Goal: Information Seeking & Learning: Learn about a topic

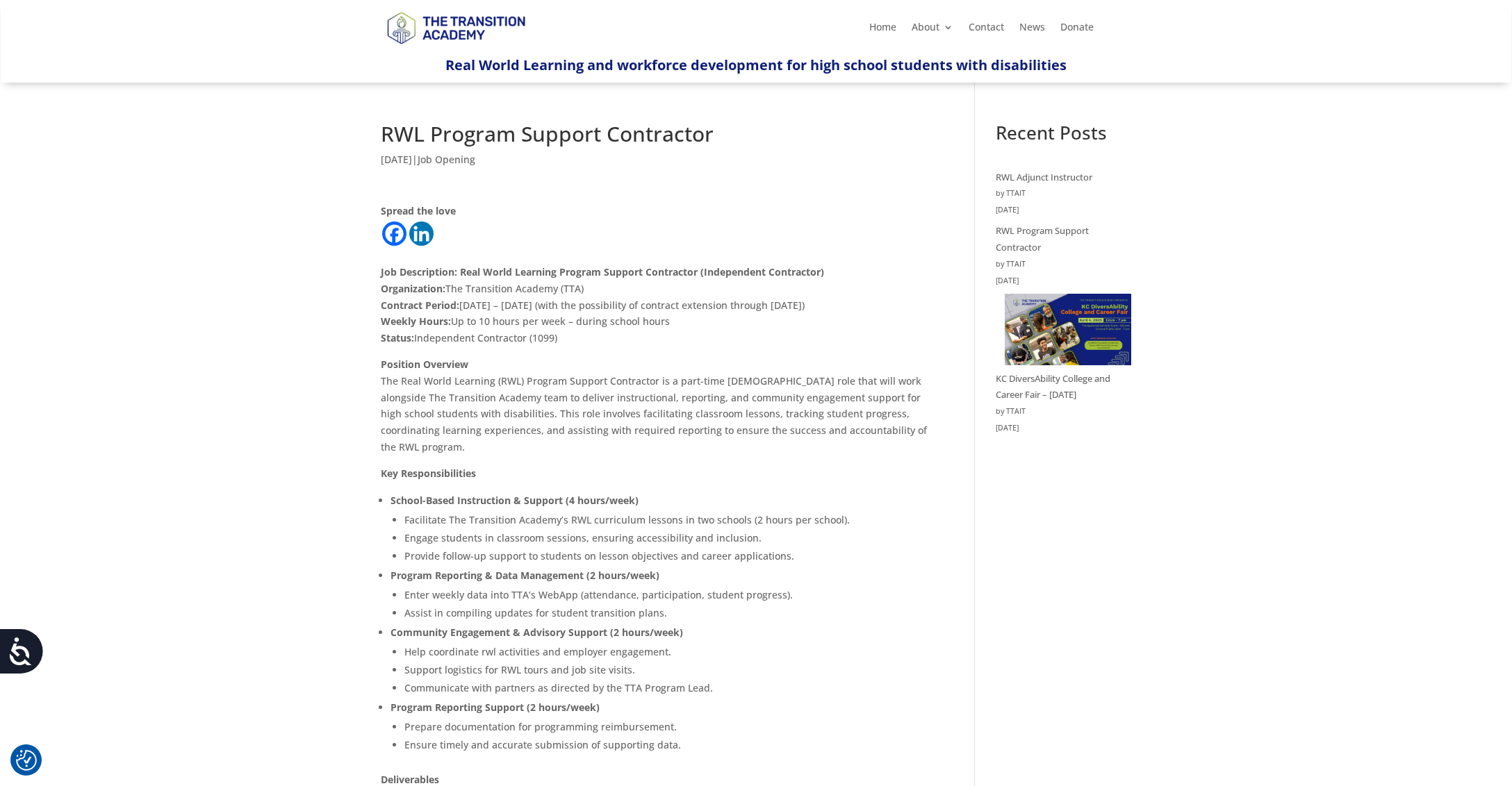
drag, startPoint x: 554, startPoint y: 408, endPoint x: 626, endPoint y: 451, distance: 83.9
copy p "This role involves facilitating classroom lessons, tracking student progress, c…"
click at [1069, 64] on p "Real World Learning and workforce development for high school students with dis…" at bounding box center [756, 65] width 751 height 25
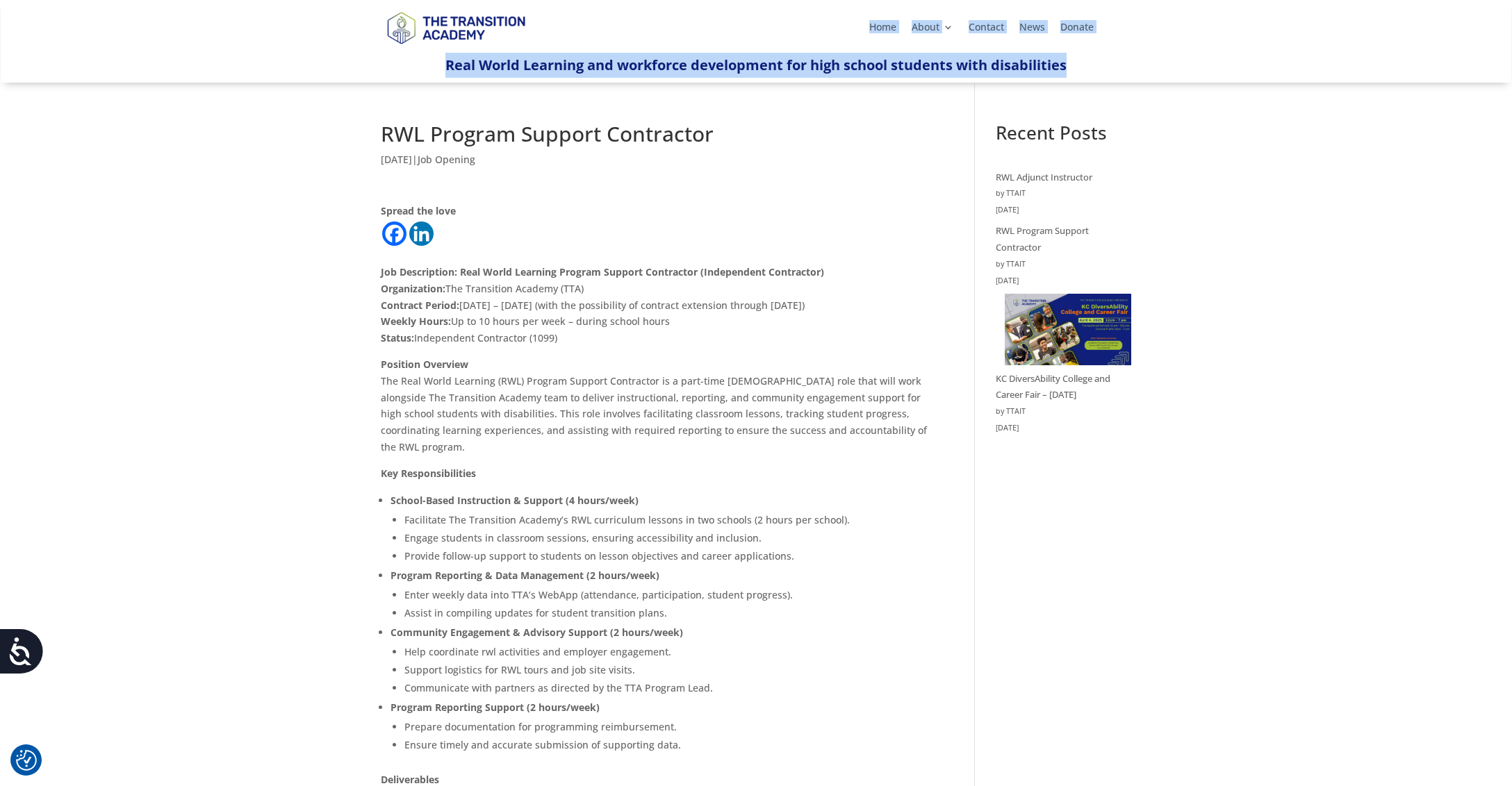
drag, startPoint x: 1067, startPoint y: 63, endPoint x: 673, endPoint y: 48, distance: 394.3
click at [673, 48] on div "Home About About TTA Team Board of Directors Careers KC DiversAbility College a…" at bounding box center [756, 41] width 1510 height 82
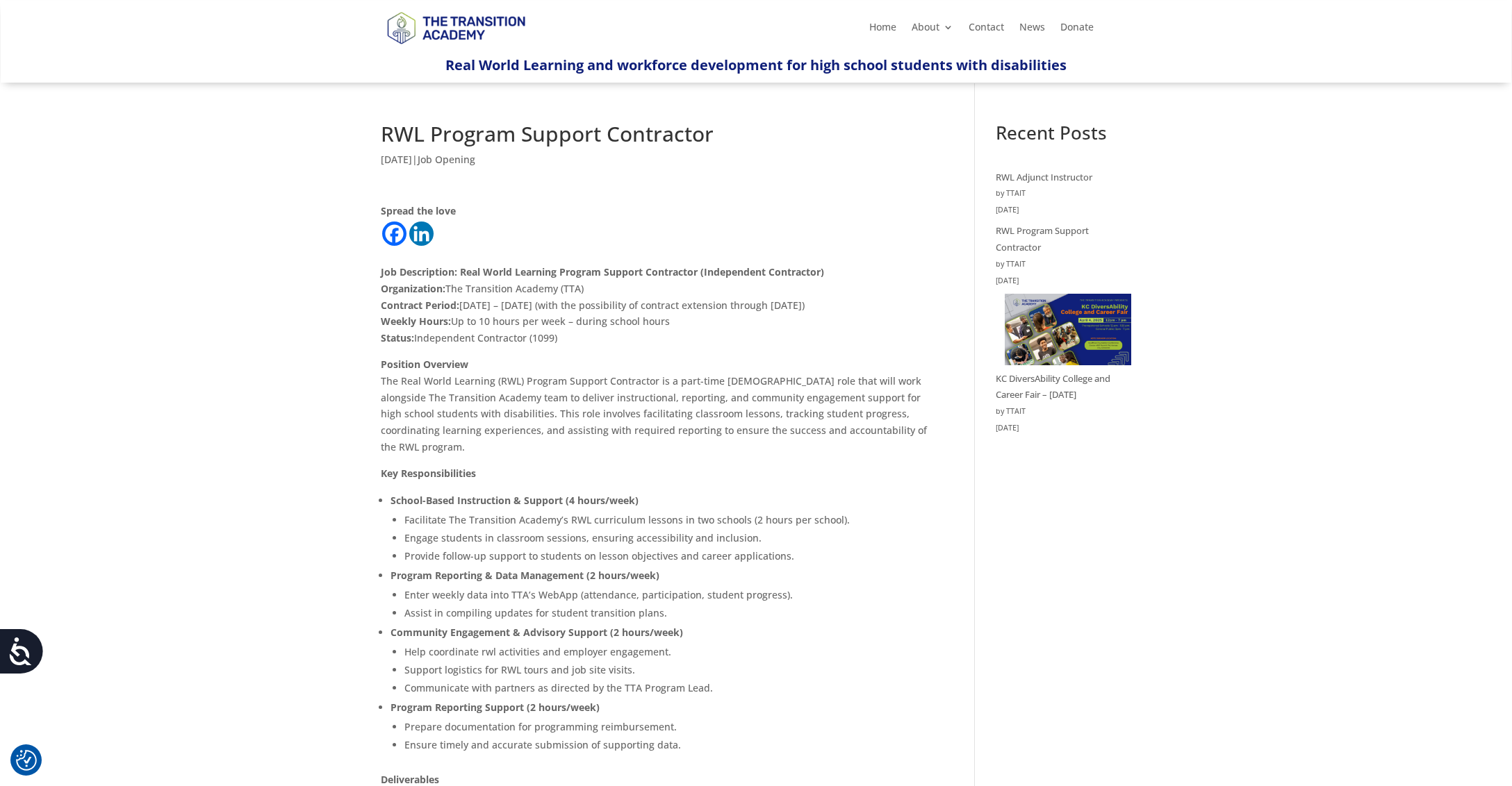
click at [437, 72] on p "Real World Learning and workforce development for high school students with dis…" at bounding box center [756, 65] width 751 height 25
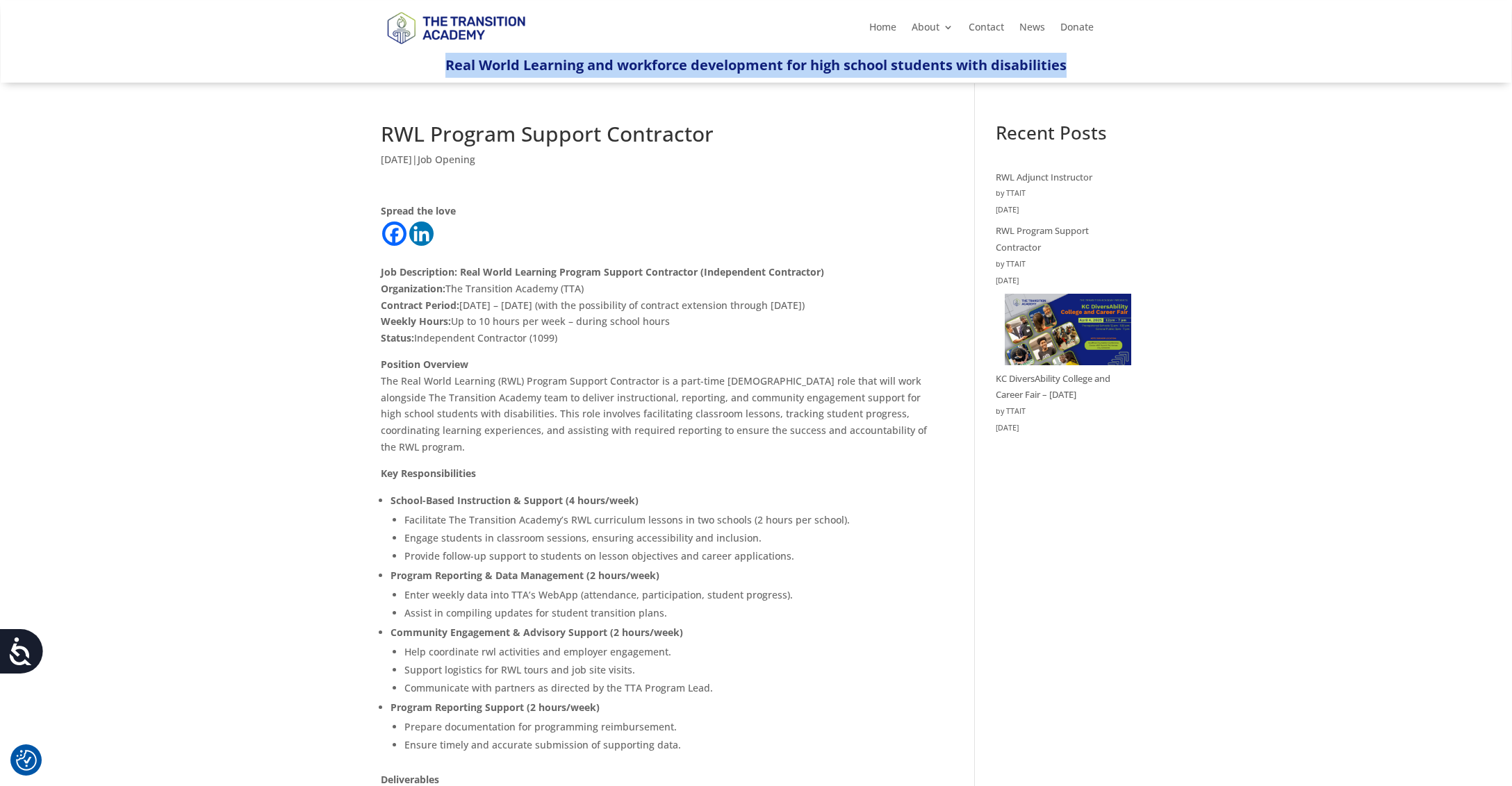
drag, startPoint x: 444, startPoint y: 64, endPoint x: 1074, endPoint y: 61, distance: 630.0
click at [1074, 63] on p "Real World Learning and workforce development for high school students with dis…" at bounding box center [756, 65] width 751 height 25
copy span "Real World Learning and workforce development for high school students with dis…"
